Goal: Task Accomplishment & Management: Use online tool/utility

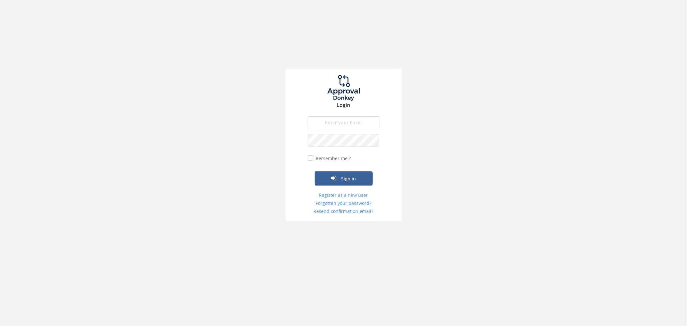
type input "[PERSON_NAME][EMAIL_ADDRESS][DOMAIN_NAME]"
click at [314, 160] on label "Remember me ?" at bounding box center [332, 158] width 37 height 6
click at [312, 160] on input "Remember me ?" at bounding box center [310, 158] width 4 height 4
checkbox input "true"
click at [329, 170] on div "Sign in" at bounding box center [344, 169] width 72 height 34
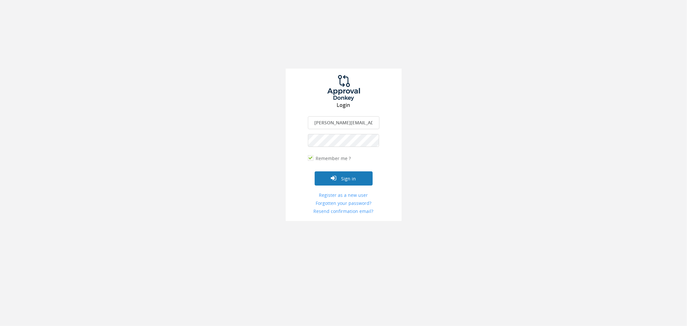
click at [332, 175] on icon "submit" at bounding box center [333, 178] width 5 height 6
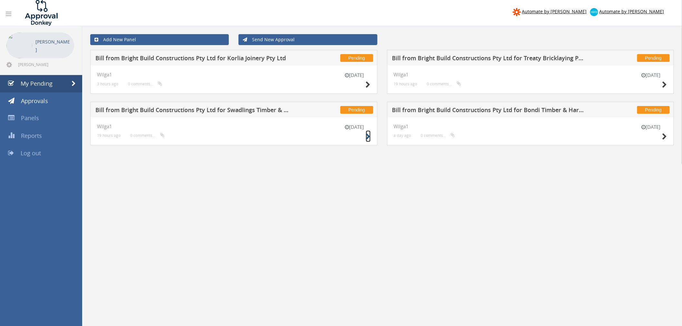
click at [368, 137] on icon at bounding box center [368, 136] width 5 height 7
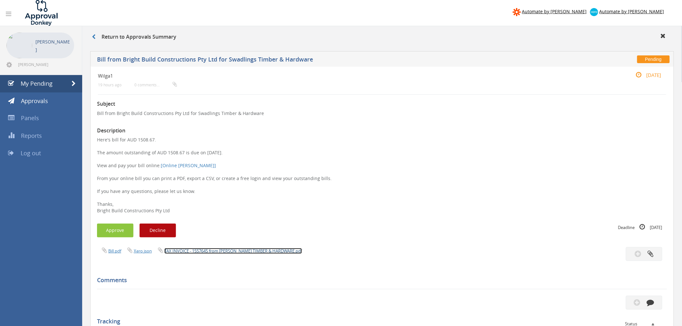
click at [249, 250] on link "TAX INVOICE - 1557645 from AW SWADLING TIMBER & HARDWARE.pdf" at bounding box center [233, 251] width 138 height 6
click at [116, 227] on button "Approve" at bounding box center [115, 231] width 36 height 14
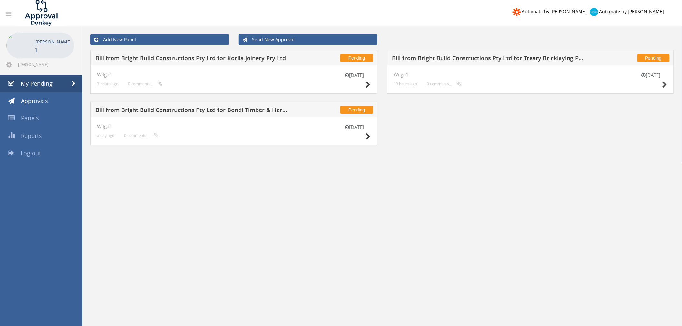
click at [262, 107] on h5 "Bill from Bright Build Constructions Pty Ltd for Bondi Timber & Hardware" at bounding box center [192, 111] width 194 height 8
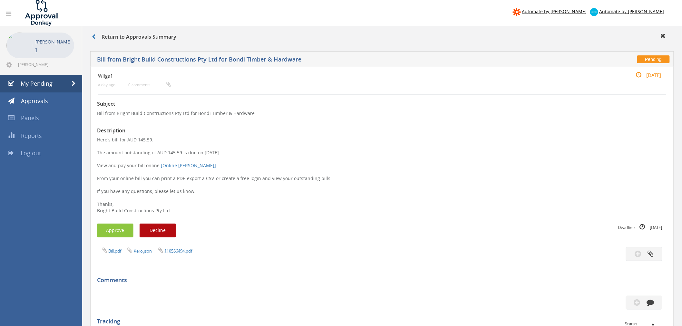
click at [186, 258] on div "Bill.pdf Xero.json 110566494.pdf" at bounding box center [381, 254] width 579 height 14
click at [187, 253] on link "110566494.pdf" at bounding box center [178, 251] width 28 height 6
click at [111, 228] on button "Approve" at bounding box center [115, 231] width 36 height 14
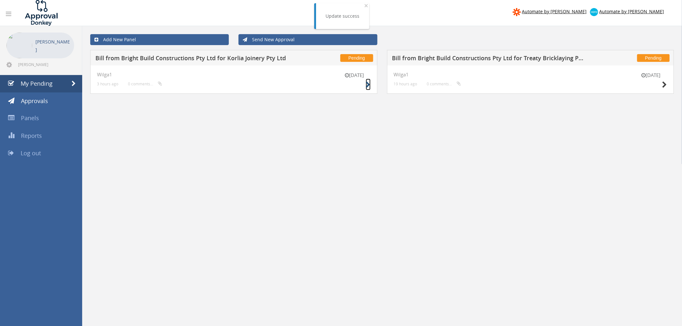
click at [367, 81] on icon at bounding box center [368, 84] width 5 height 7
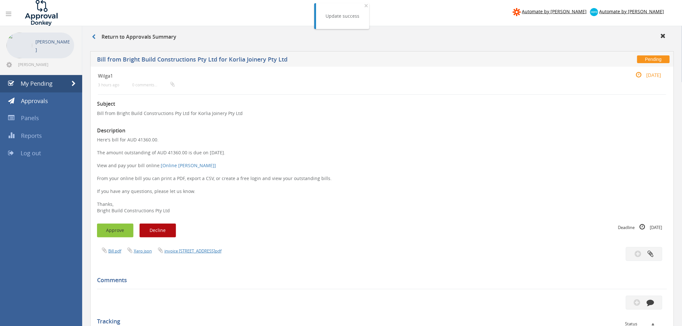
click at [121, 230] on button "Approve" at bounding box center [115, 231] width 36 height 14
